Goal: Task Accomplishment & Management: Manage account settings

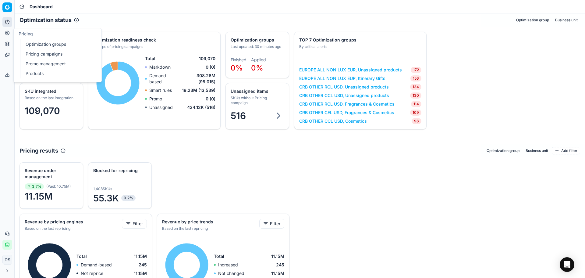
click at [8, 35] on circle at bounding box center [7, 33] width 4 height 4
click at [51, 45] on link "Optimization groups" at bounding box center [58, 44] width 71 height 9
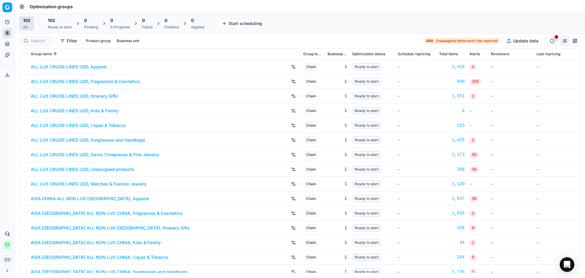
click at [335, 15] on div "102 All 102 Ready to start 0 Pending 0 In Progress 0 Failed 0 Finished 0 Applie…" at bounding box center [300, 23] width 571 height 20
click at [46, 43] on input at bounding box center [40, 41] width 19 height 6
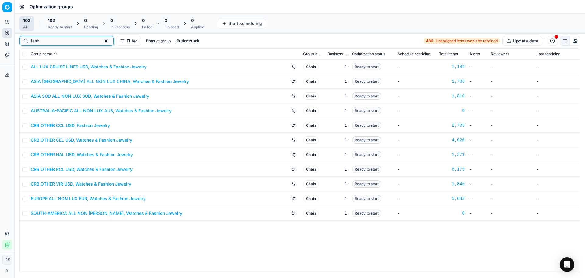
type input "fash"
click at [91, 140] on link "CRB OTHER CEL USD, Watches & Fashion Jewelry" at bounding box center [82, 140] width 102 height 6
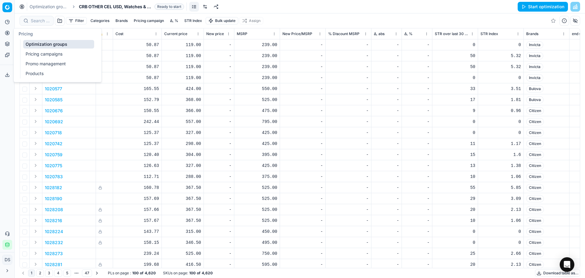
click at [41, 53] on link "Pricing campaigns" at bounding box center [58, 54] width 71 height 9
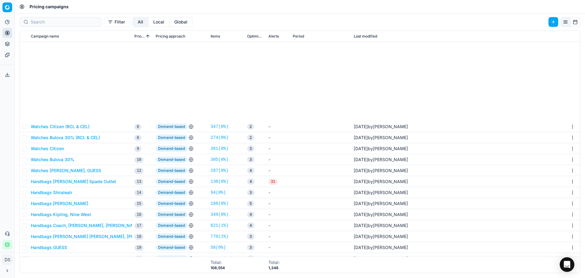
scroll to position [122, 0]
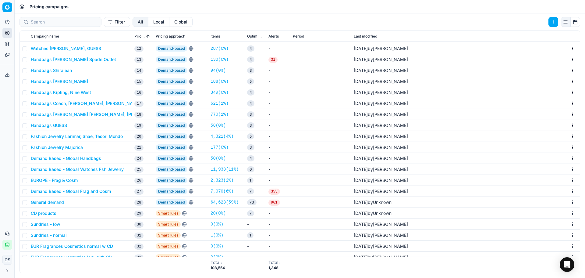
click at [87, 137] on button "Fashion Jewelry Larimar, Shae, Tesori Mondo" at bounding box center [77, 136] width 92 height 6
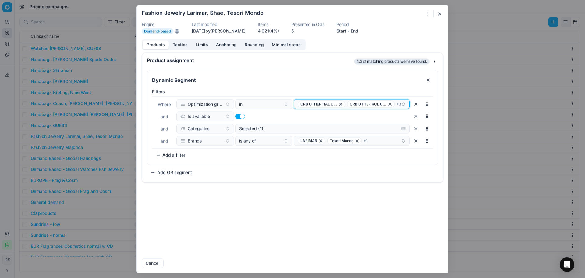
click at [320, 106] on span "CRB OTHER HAL USD, Watches & Fashion Jewelry" at bounding box center [319, 104] width 37 height 5
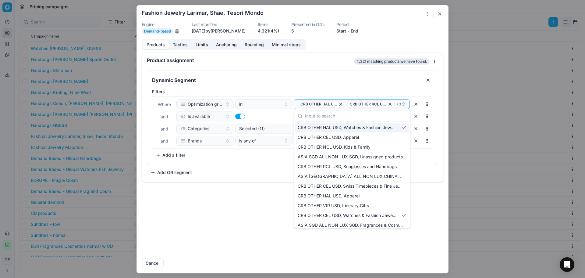
click at [368, 127] on span "CRB OTHER HAL USD, Watches & Fashion Jewelry" at bounding box center [347, 127] width 99 height 6
click at [368, 127] on span "CRB OTHER HAL USD, Watches & Fashion Jewelry" at bounding box center [348, 127] width 101 height 6
click at [391, 38] on form "We are saving PC settings. Please wait, it should take a few minutes Fashion Je…" at bounding box center [293, 138] width 312 height 267
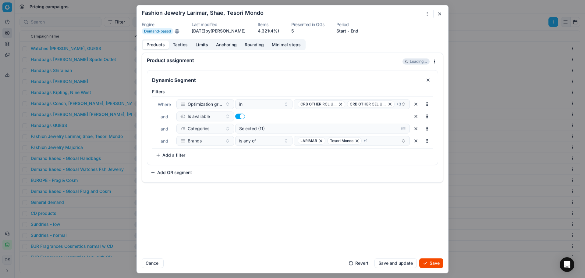
click at [442, 14] on button "button" at bounding box center [439, 13] width 7 height 7
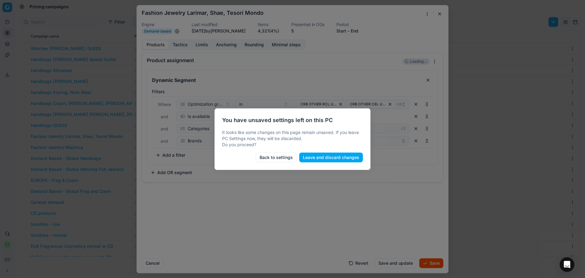
click at [333, 158] on button "Leave and discard changes" at bounding box center [331, 157] width 64 height 10
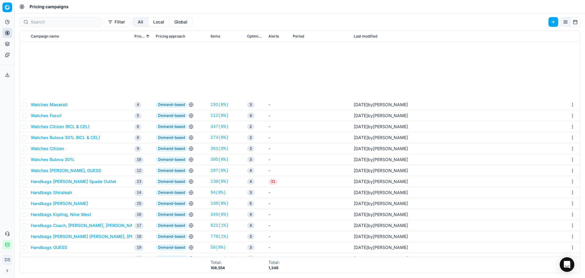
scroll to position [91, 0]
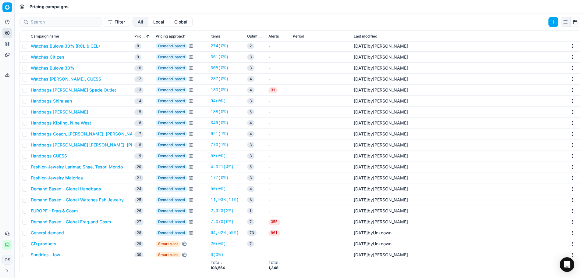
click at [106, 167] on button "Fashion Jewelry Larimar, Shae, Tesori Mondo" at bounding box center [77, 167] width 92 height 6
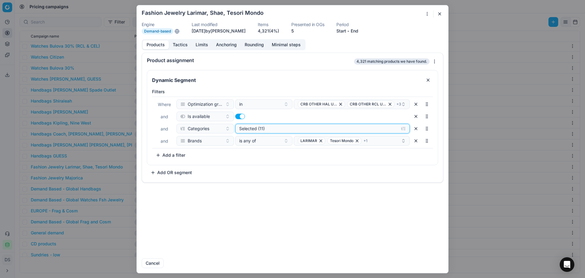
click at [260, 133] on button "Selected (11)" at bounding box center [322, 128] width 175 height 10
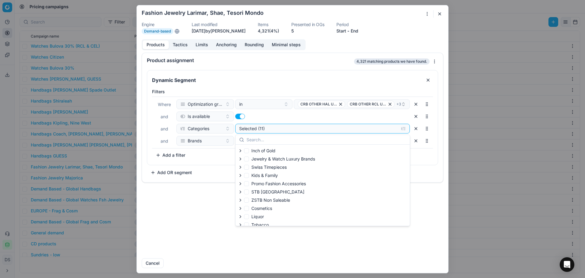
scroll to position [94, 0]
click at [206, 193] on div "Product assignment 4,321 matching products we have found. Dynamic Segment Filte…" at bounding box center [293, 152] width 312 height 201
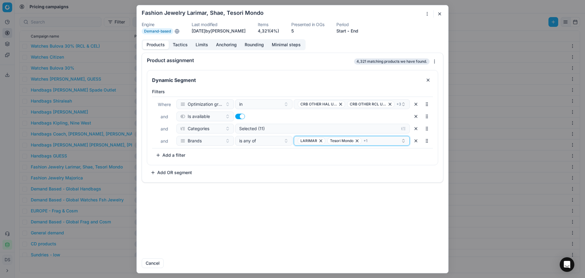
click at [377, 143] on div "LARIMAR Tesori Mondo + 1" at bounding box center [349, 140] width 103 height 7
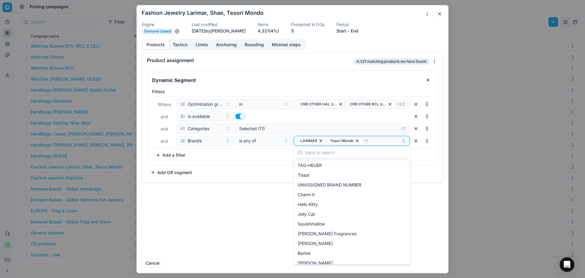
click at [377, 141] on div "LARIMAR Tesori Mondo + 1" at bounding box center [349, 140] width 103 height 7
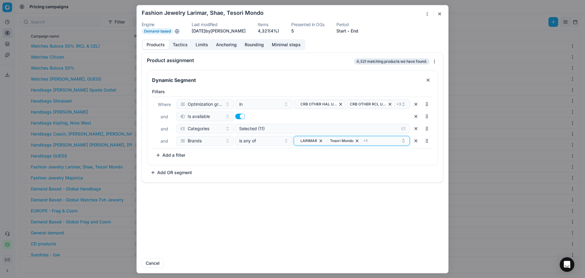
click at [364, 140] on span "+ 1" at bounding box center [366, 140] width 4 height 5
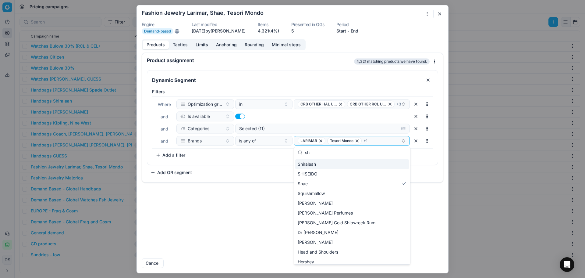
type input "s"
click at [69, 167] on div "We are saving PC settings. Please wait, it should take a few minutes Fashion Je…" at bounding box center [292, 139] width 585 height 278
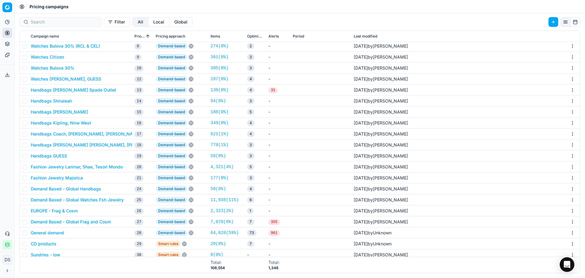
click at [67, 181] on td "Fashion Jewelry Majorica" at bounding box center [80, 177] width 104 height 11
click at [69, 179] on button "Fashion Jewelry Majorica" at bounding box center [57, 178] width 52 height 6
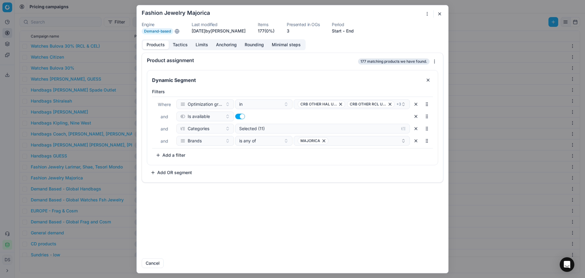
click at [438, 13] on button "button" at bounding box center [439, 13] width 7 height 7
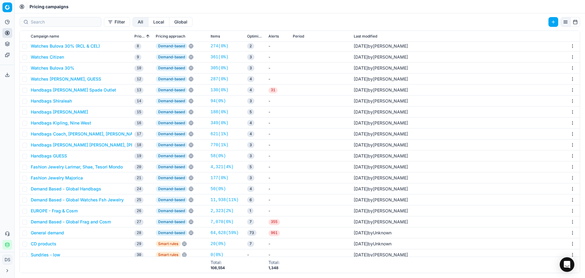
click at [87, 166] on button "Fashion Jewelry Larimar, Shae, Tesori Mondo" at bounding box center [77, 167] width 92 height 6
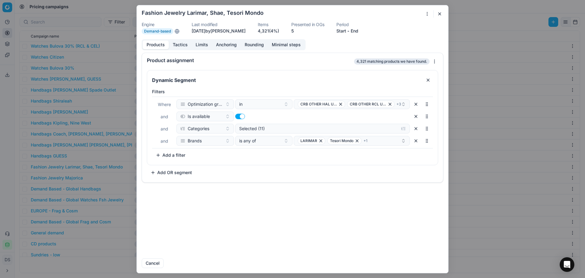
click at [180, 47] on button "Tactics" at bounding box center [180, 44] width 23 height 9
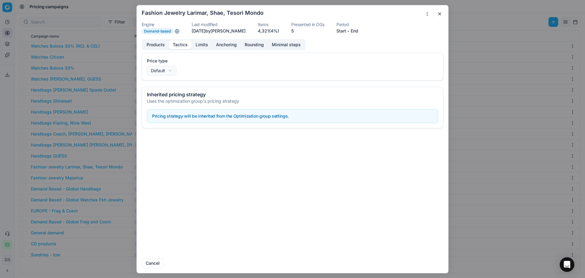
click at [197, 47] on button "Limits" at bounding box center [202, 44] width 20 height 9
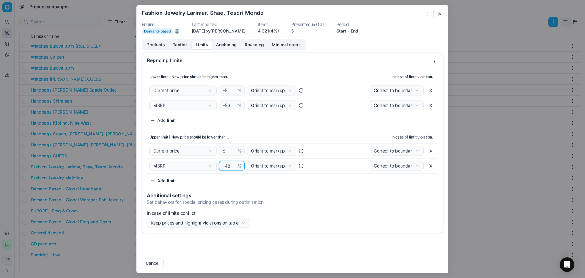
click at [230, 167] on input "-40" at bounding box center [229, 165] width 15 height 9
click at [227, 166] on input "-40" at bounding box center [229, 165] width 15 height 9
type input "-50"
click at [245, 224] on div "We are saving PC settings. Please wait, it should take a few minutes Fashion Je…" at bounding box center [292, 139] width 585 height 278
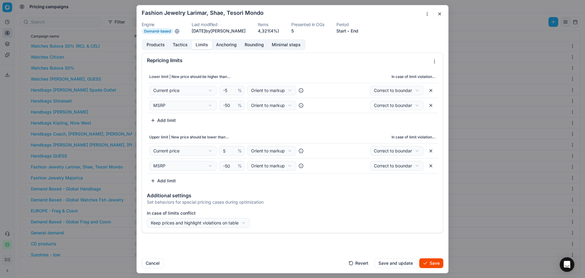
click at [229, 44] on button "Anchoring" at bounding box center [226, 44] width 29 height 9
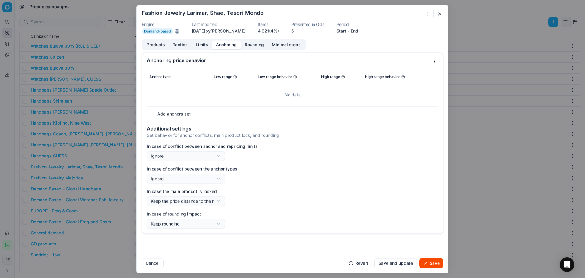
click at [203, 45] on button "Limits" at bounding box center [202, 44] width 20 height 9
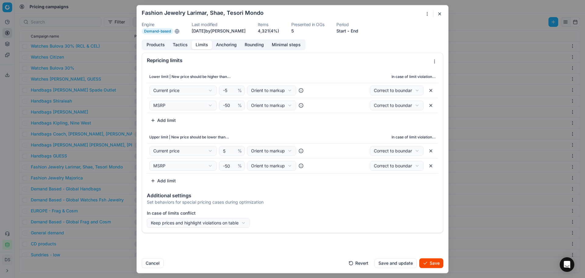
click at [186, 48] on button "Tactics" at bounding box center [180, 44] width 23 height 9
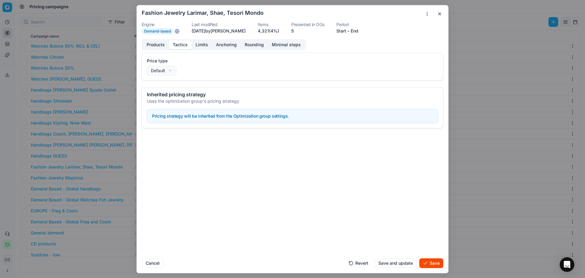
click at [165, 48] on button "Products" at bounding box center [156, 44] width 26 height 9
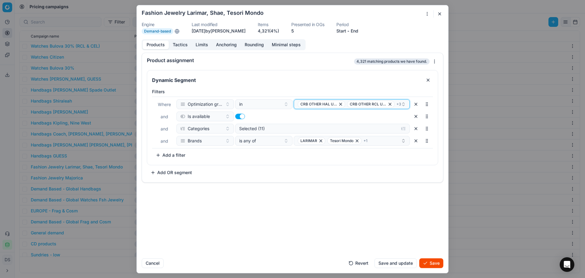
click at [344, 106] on span "CRB OTHER HAL USD, Watches & Fashion Jewelry" at bounding box center [322, 103] width 48 height 7
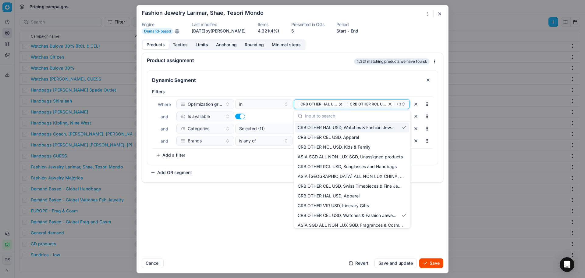
click at [342, 105] on icon "button" at bounding box center [341, 104] width 2 height 2
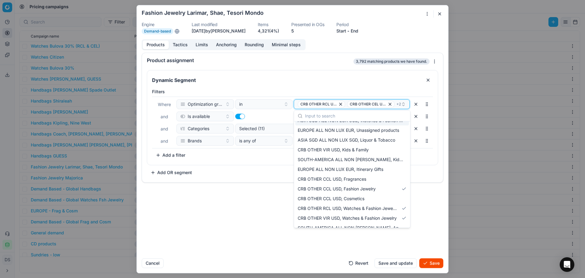
scroll to position [183, 0]
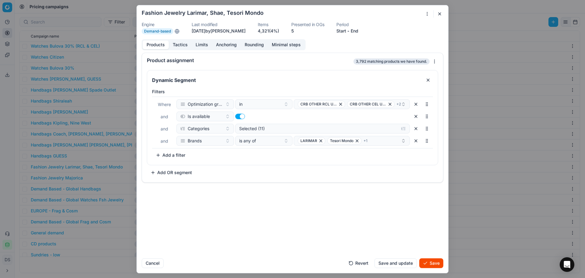
drag, startPoint x: 239, startPoint y: 228, endPoint x: 239, endPoint y: 223, distance: 4.9
click at [239, 227] on div "Product assignment 3,792 matching products we have found. Dynamic Segment Filte…" at bounding box center [293, 152] width 312 height 201
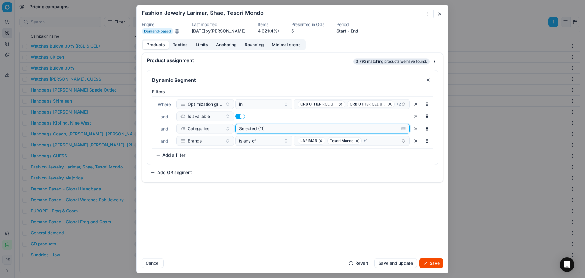
click at [287, 128] on div "Selected (11)" at bounding box center [317, 128] width 157 height 6
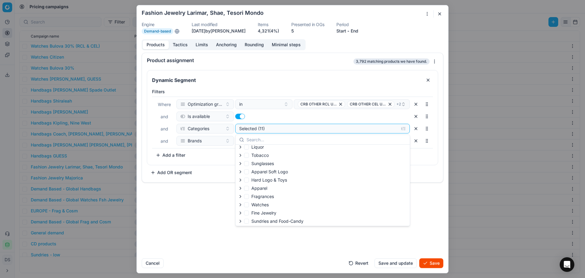
scroll to position [94, 0]
click at [207, 219] on div "Product assignment 3,792 matching products we have found. Dynamic Segment Filte…" at bounding box center [293, 152] width 312 height 201
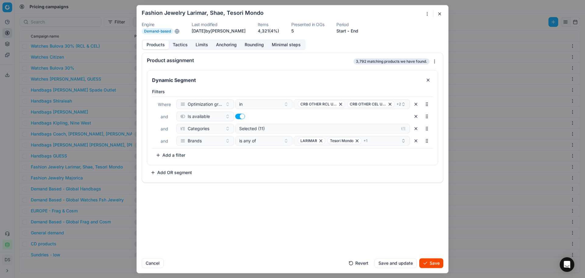
click at [187, 45] on button "Tactics" at bounding box center [180, 44] width 23 height 9
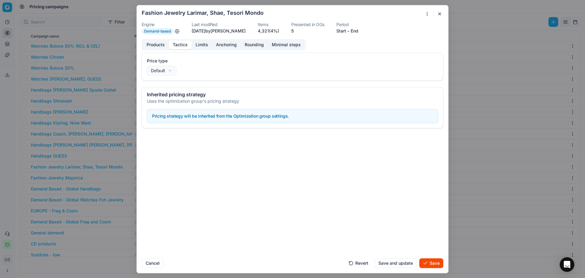
click at [203, 43] on button "Limits" at bounding box center [202, 44] width 20 height 9
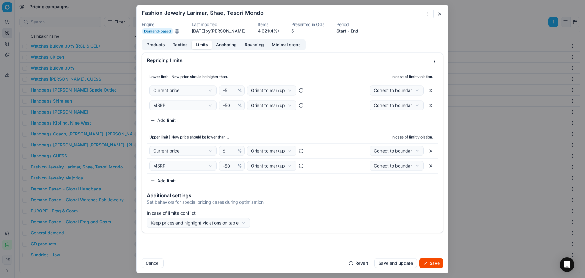
click at [203, 224] on div "We are saving PC settings. Please wait, it should take a few minutes Fashion Je…" at bounding box center [292, 139] width 585 height 278
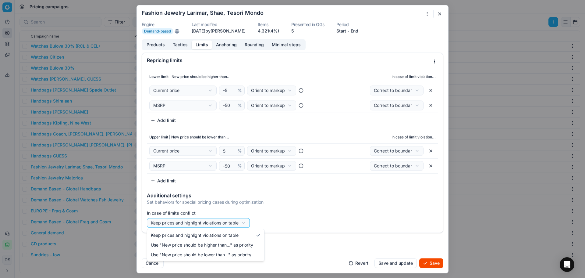
click at [429, 266] on div "We are saving PC settings. Please wait, it should take a few minutes Fashion Je…" at bounding box center [292, 139] width 585 height 278
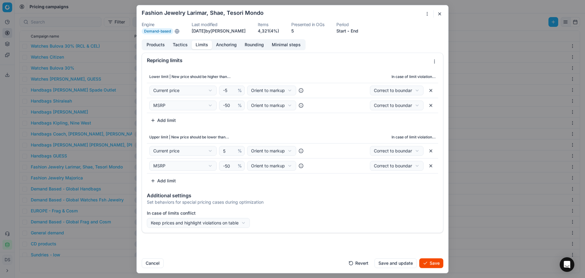
click at [429, 263] on button "Save" at bounding box center [431, 263] width 24 height 10
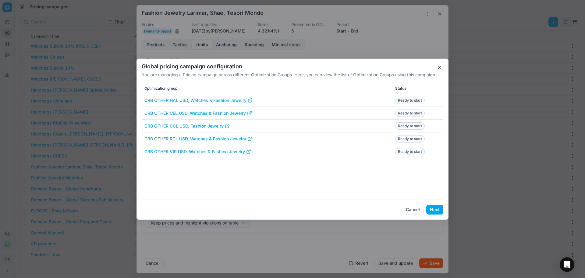
click at [436, 209] on button "Next" at bounding box center [434, 210] width 17 height 10
